Goal: Find specific page/section: Find specific page/section

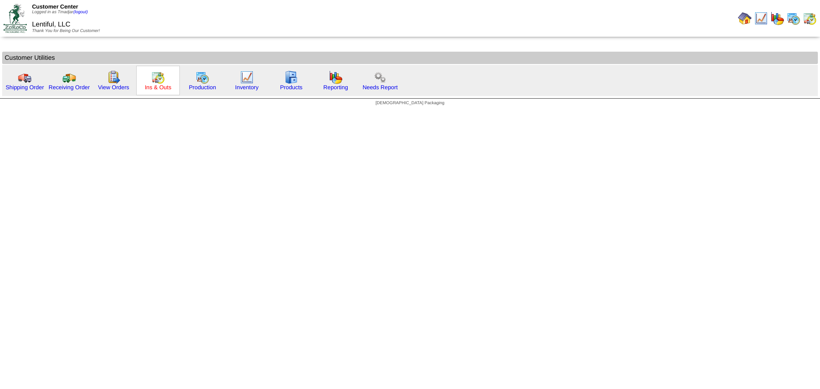
click at [150, 86] on link "Ins & Outs" at bounding box center [158, 87] width 26 height 6
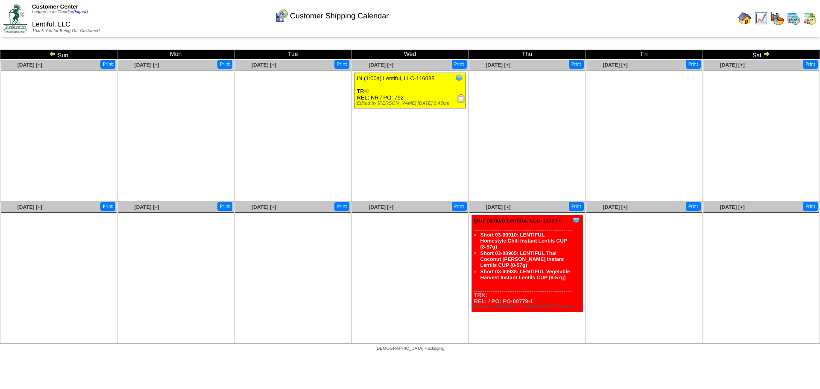
click at [793, 17] on img at bounding box center [794, 19] width 14 height 14
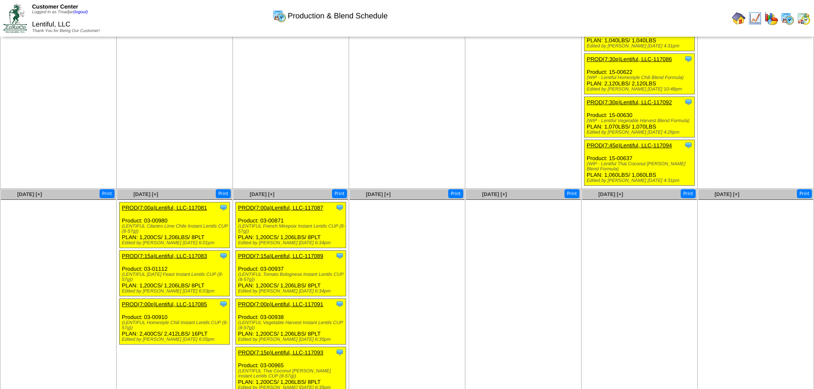
scroll to position [211, 0]
